Goal: Task Accomplishment & Management: Use online tool/utility

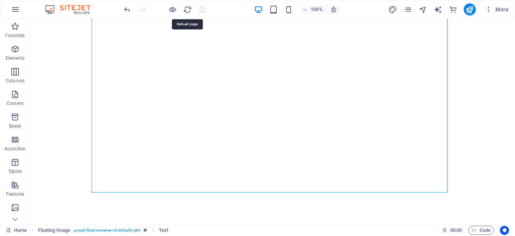
click at [188, 10] on icon "reload" at bounding box center [187, 9] width 9 height 9
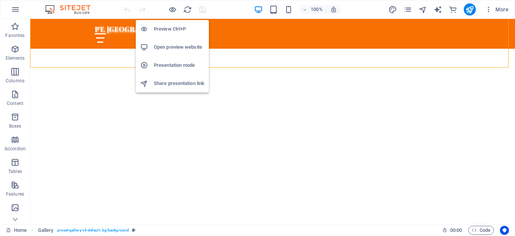
click at [168, 46] on h6 "Open preview website" at bounding box center [179, 47] width 51 height 9
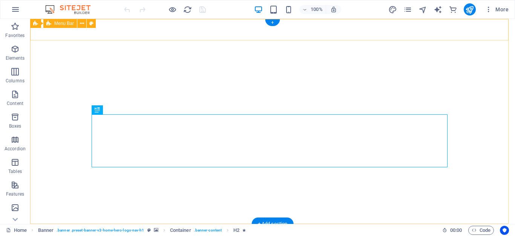
click at [62, 224] on div "PT. Reefcon Berkah Jaya Beranda Tentang Kami Visi & Misi Sekilas Reefer Contain…" at bounding box center [272, 239] width 485 height 30
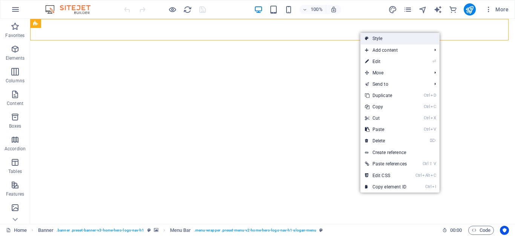
click at [392, 38] on link "Style" at bounding box center [400, 38] width 79 height 11
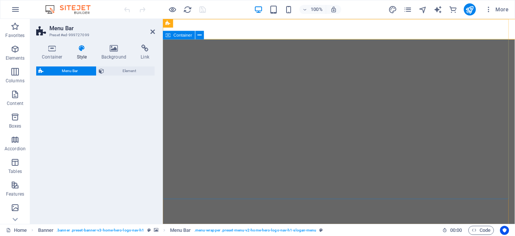
select select "rem"
select select "preset-menu-v2-home-hero-logo-nav-h1-slogan-menu"
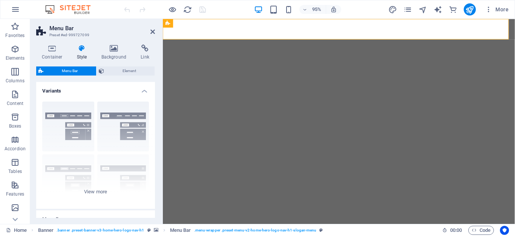
click at [143, 91] on h4 "Variants" at bounding box center [95, 89] width 119 height 14
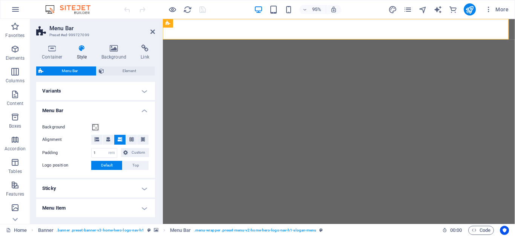
click at [142, 110] on h4 "Menu Bar" at bounding box center [95, 108] width 119 height 14
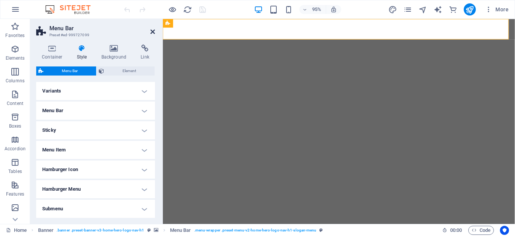
click at [151, 31] on icon at bounding box center [153, 32] width 5 height 6
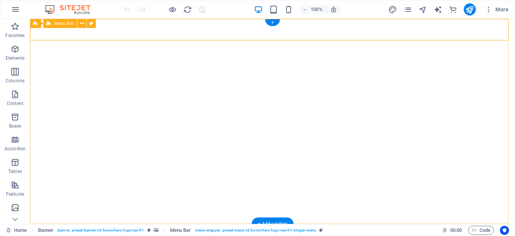
click at [79, 224] on div "PT. Reefcon Berkah Jaya Beranda Tentang Kami Visi & Misi Sekilas Reefer Contain…" at bounding box center [272, 239] width 485 height 30
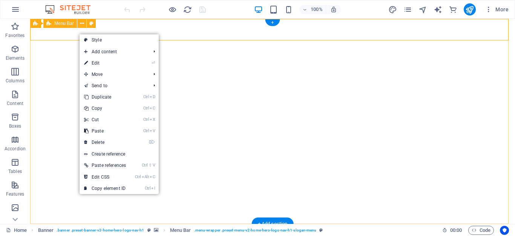
click at [72, 224] on div "PT. Reefcon Berkah Jaya Beranda Tentang Kami Visi & Misi Sekilas Reefer Contain…" at bounding box center [272, 239] width 485 height 30
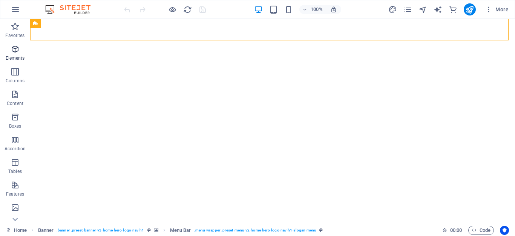
click at [13, 51] on icon "button" at bounding box center [15, 49] width 9 height 9
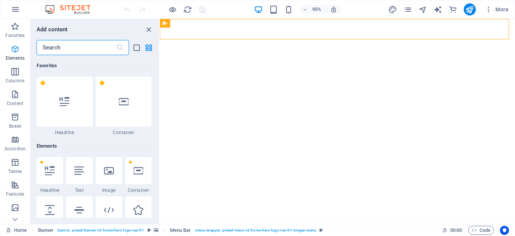
scroll to position [80, 0]
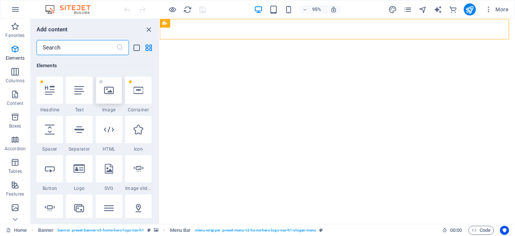
click at [111, 93] on icon at bounding box center [109, 90] width 10 height 10
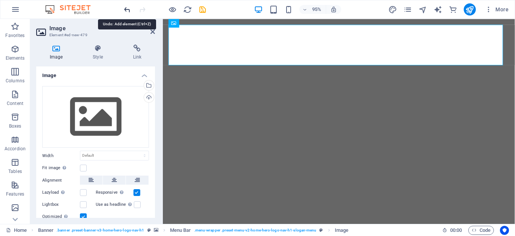
drag, startPoint x: 124, startPoint y: 9, endPoint x: 248, endPoint y: 91, distance: 148.4
click at [124, 9] on icon "undo" at bounding box center [127, 9] width 9 height 9
